Goal: Navigation & Orientation: Go to known website

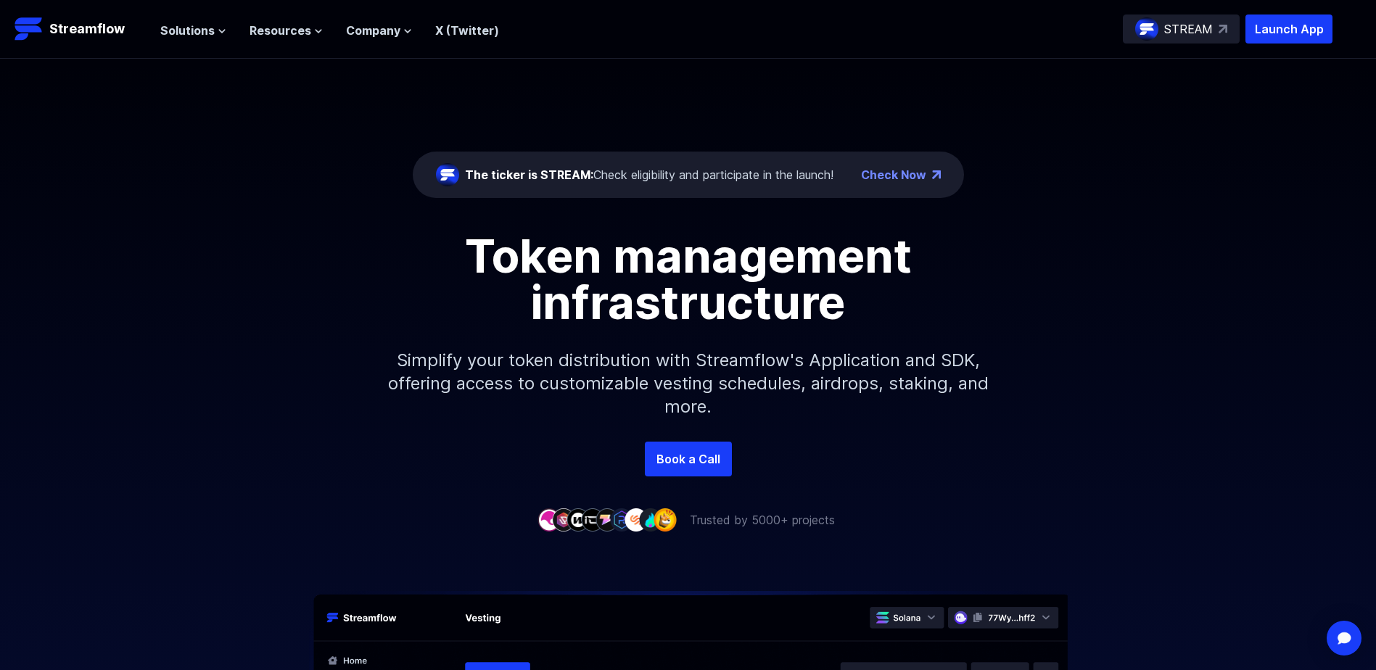
click at [1304, 295] on div "Token management infrastructure Simplify your token distribution with Streamflo…" at bounding box center [688, 337] width 1376 height 209
click at [685, 460] on link "Book a Call" at bounding box center [688, 459] width 87 height 35
click at [1201, 29] on p "STREAM" at bounding box center [1188, 28] width 49 height 17
click at [187, 34] on span "Solutions" at bounding box center [187, 30] width 54 height 17
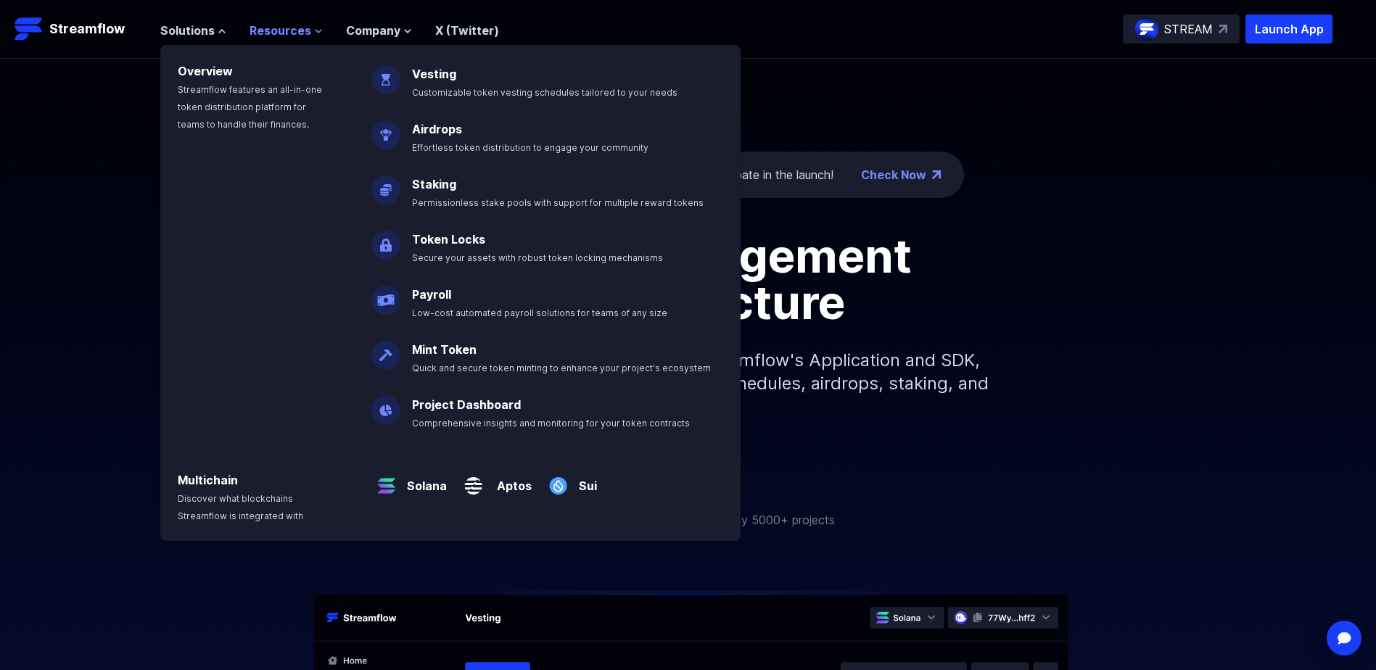
click at [268, 30] on span "Resources" at bounding box center [281, 30] width 62 height 17
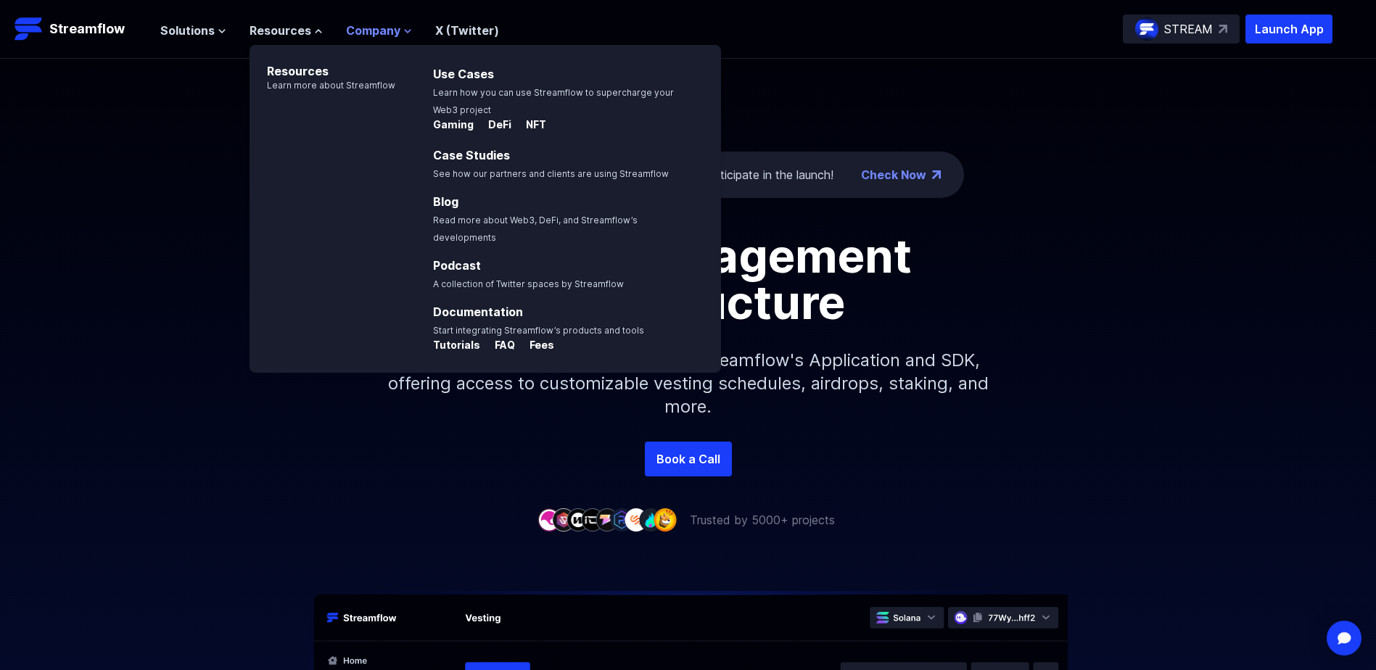
click at [372, 32] on span "Company" at bounding box center [373, 30] width 54 height 17
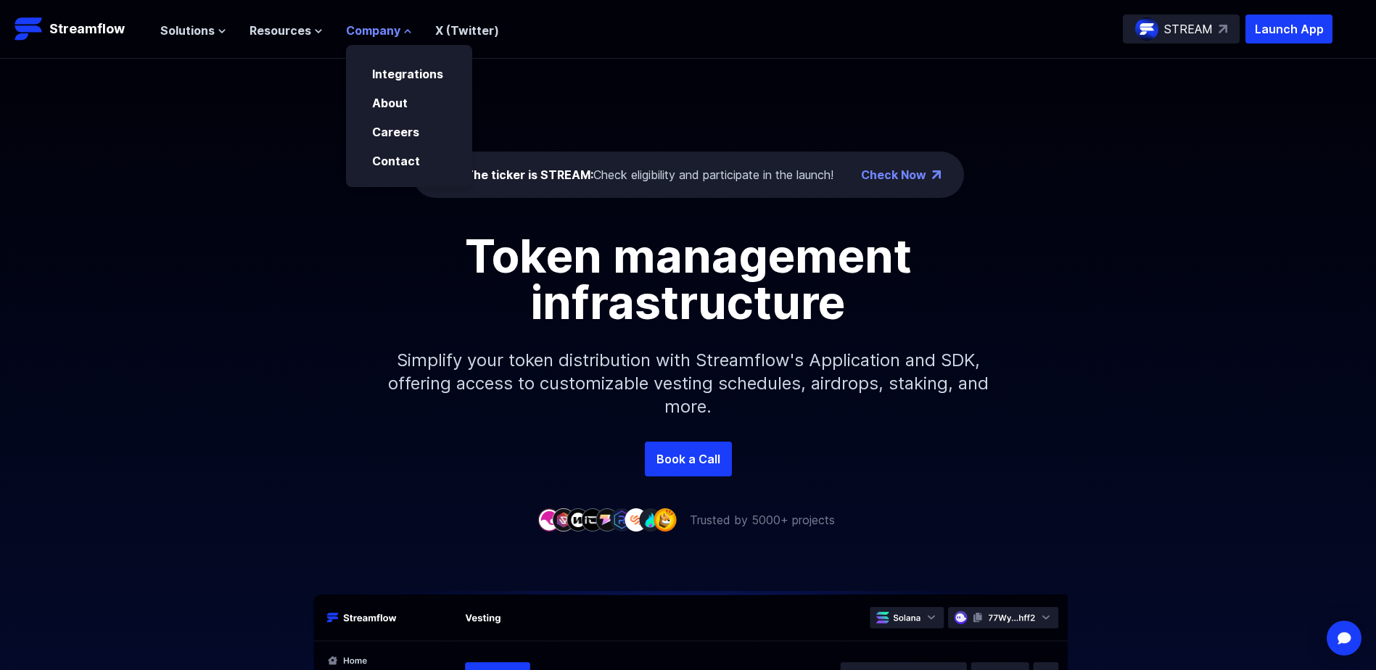
click at [372, 32] on span "Company" at bounding box center [373, 30] width 54 height 17
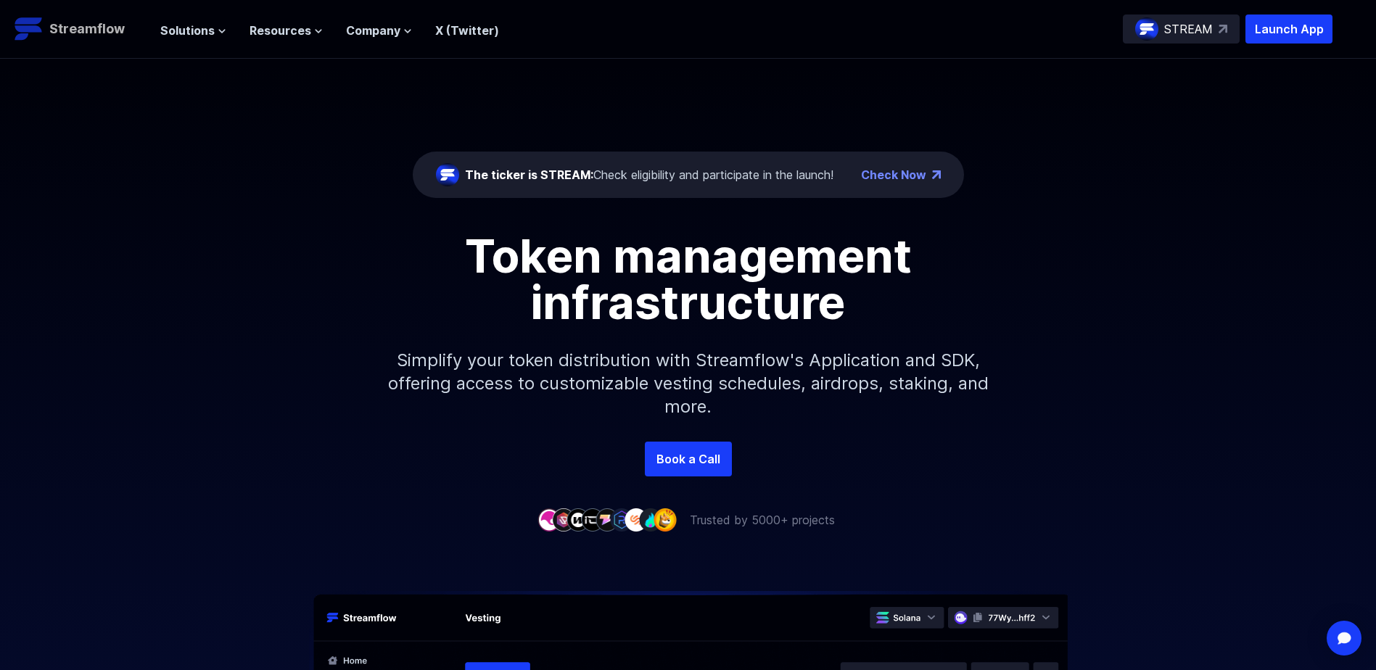
click at [58, 28] on p "Streamflow" at bounding box center [86, 29] width 75 height 20
click at [1279, 31] on p "Launch App" at bounding box center [1289, 29] width 87 height 29
